Goal: Information Seeking & Learning: Check status

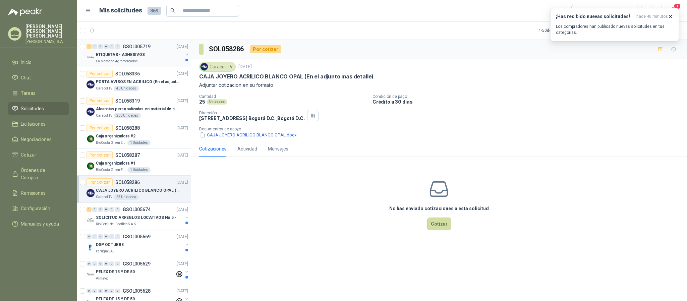
click at [135, 58] on p "ETIQUETAS - ADHESIVOS" at bounding box center [120, 55] width 49 height 6
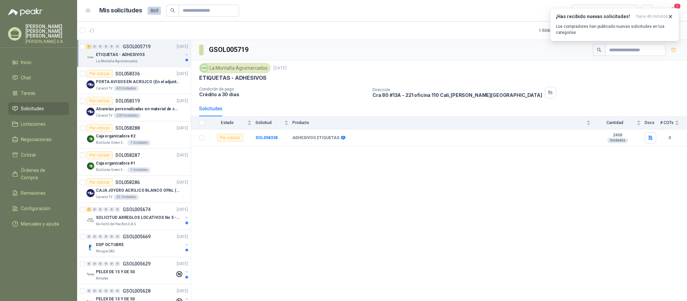
click at [145, 60] on div "La Montaña Agromercados" at bounding box center [139, 61] width 87 height 5
click at [144, 55] on div "ETIQUETAS - ADHESIVOS" at bounding box center [139, 55] width 87 height 8
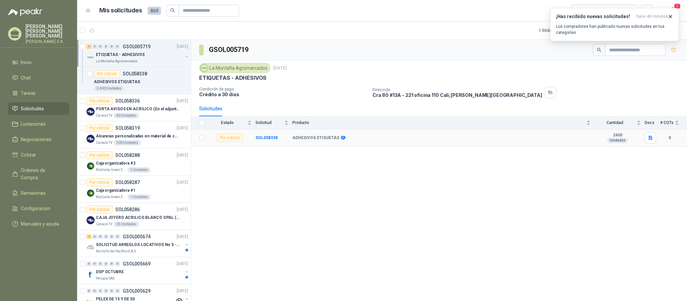
click at [322, 140] on b "ADHESIVOS ETIQUETAS" at bounding box center [315, 137] width 47 height 5
click at [283, 144] on td "SOL058338" at bounding box center [273, 137] width 37 height 17
click at [269, 140] on b "SOL058338" at bounding box center [266, 137] width 22 height 5
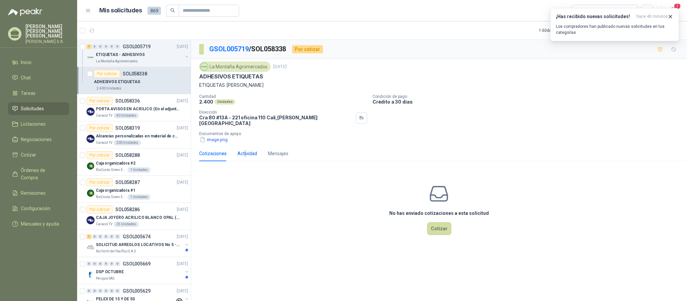
click at [245, 150] on div "Actividad" at bounding box center [247, 153] width 20 height 7
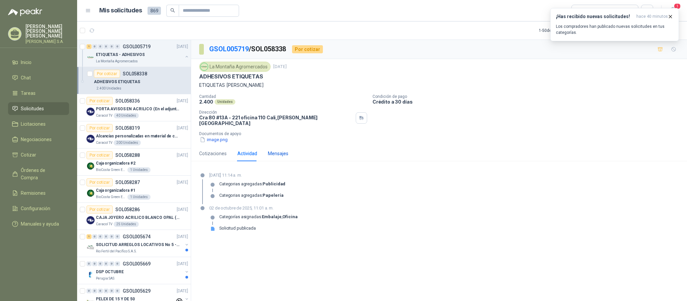
click at [274, 150] on div "Mensajes" at bounding box center [278, 153] width 20 height 7
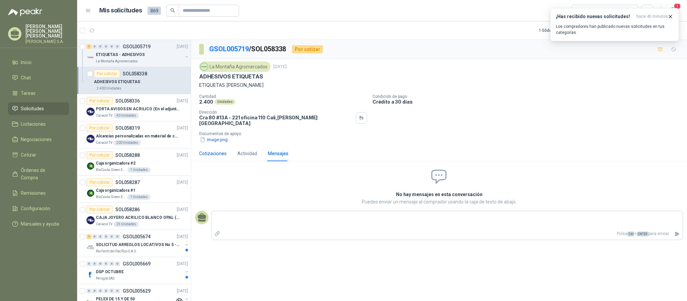
click at [211, 150] on div "Cotizaciones" at bounding box center [212, 153] width 27 height 7
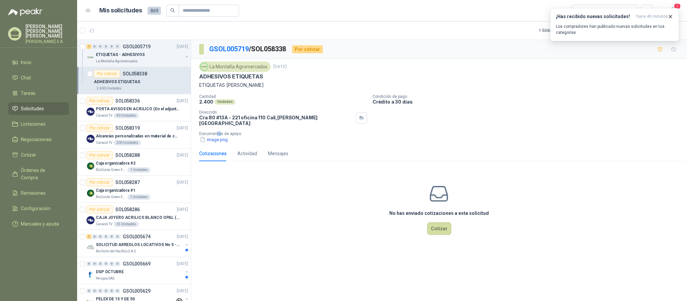
click at [219, 132] on p "Documentos de apoyo" at bounding box center [441, 133] width 485 height 5
click at [215, 137] on button "image.png" at bounding box center [213, 139] width 29 height 7
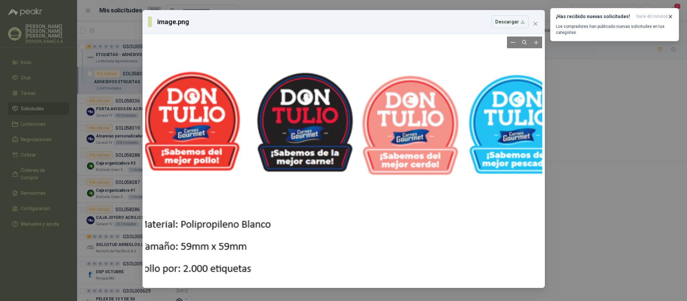
drag, startPoint x: 393, startPoint y: 199, endPoint x: 398, endPoint y: 253, distance: 54.2
click at [398, 253] on div at bounding box center [350, 196] width 522 height 547
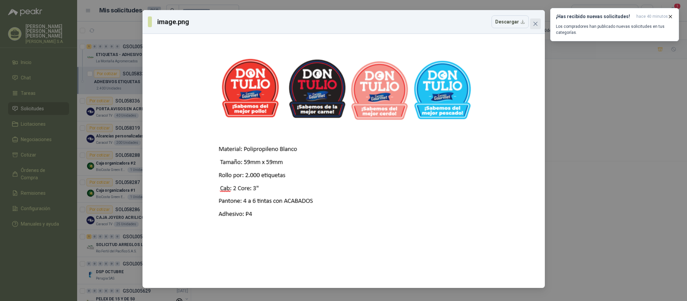
click at [539, 25] on span "Close" at bounding box center [535, 23] width 11 height 5
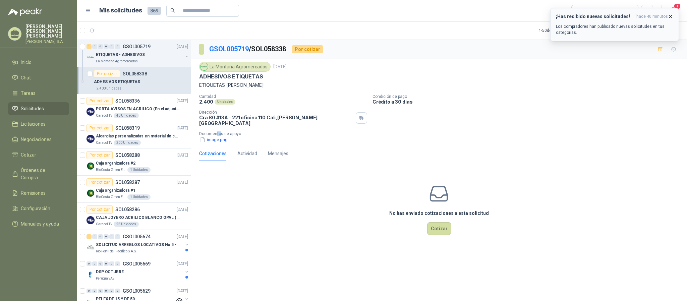
click at [613, 27] on p "Los compradores han publicado nuevas solicitudes en tus categorías." at bounding box center [614, 29] width 117 height 12
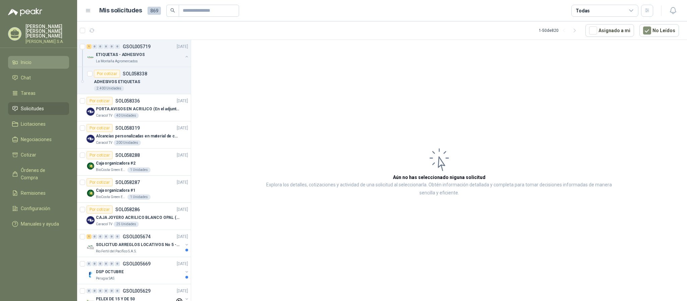
click at [25, 59] on span "Inicio" at bounding box center [26, 62] width 11 height 7
